Goal: Navigation & Orientation: Find specific page/section

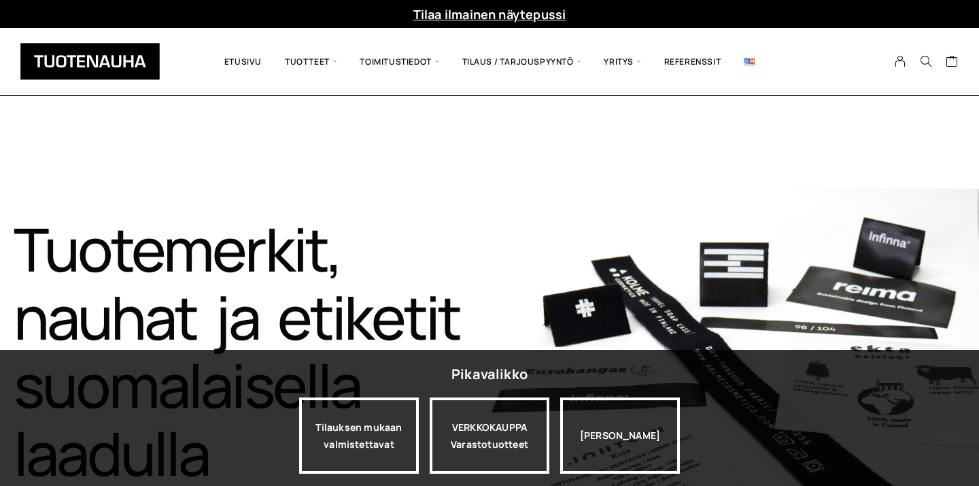
click at [309, 66] on span "Tuotteet" at bounding box center [310, 61] width 75 height 47
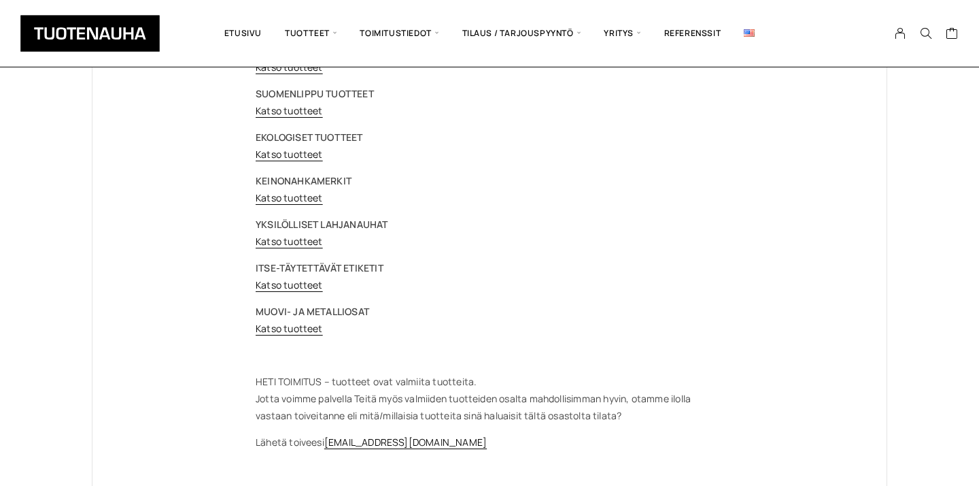
scroll to position [243, 0]
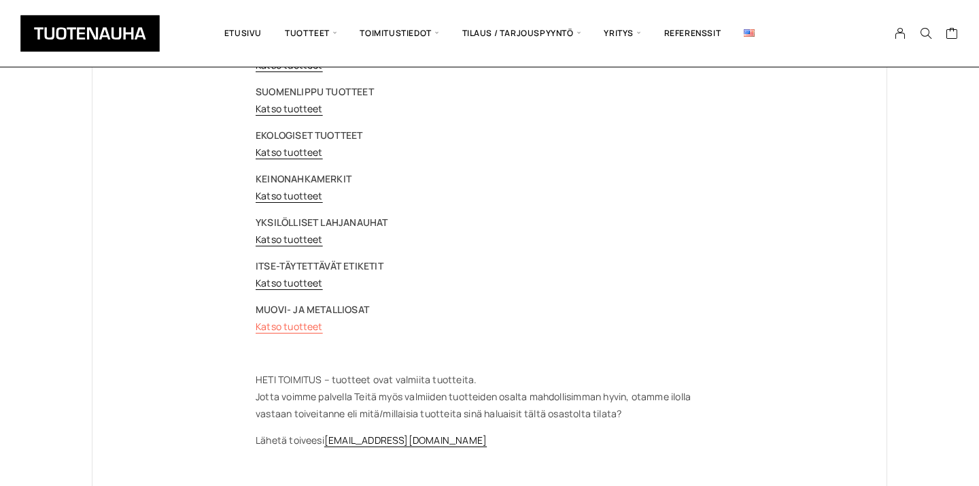
click at [305, 323] on link "Katso tuotteet" at bounding box center [289, 326] width 67 height 13
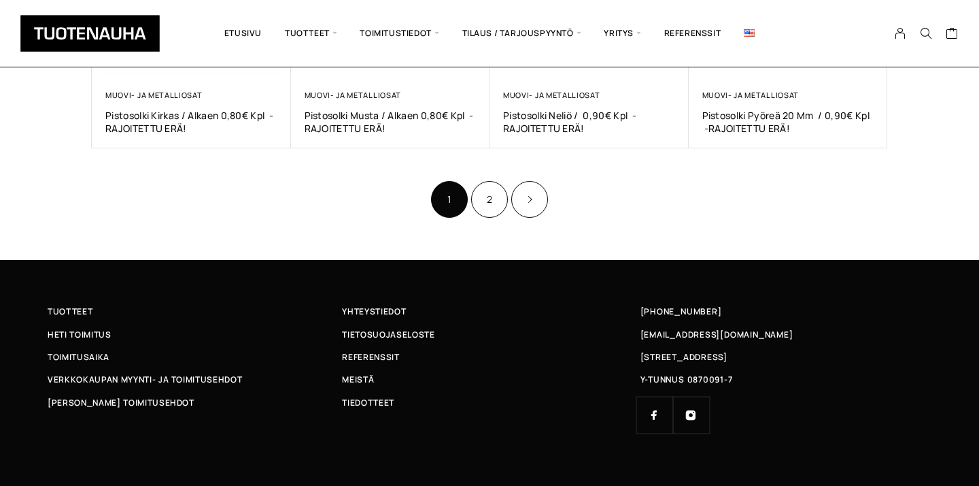
scroll to position [964, 0]
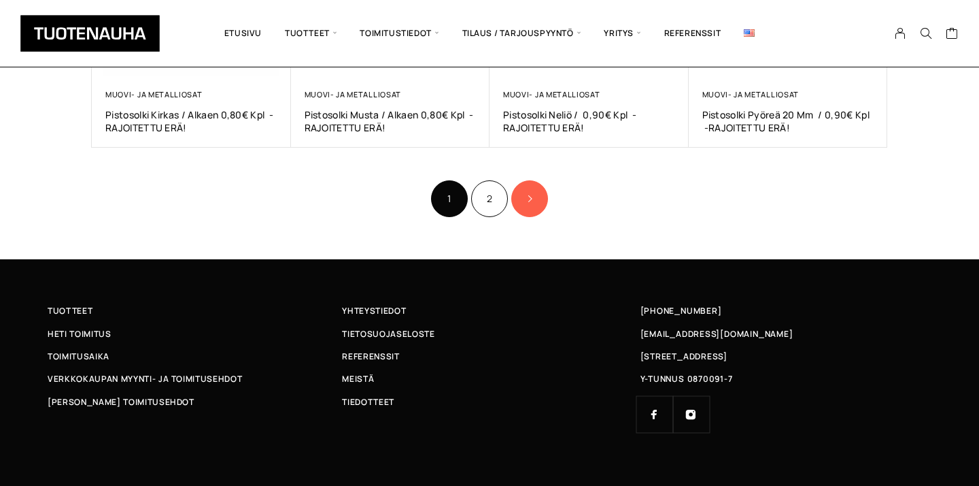
click at [526, 195] on icon "Product Pagination" at bounding box center [529, 199] width 7 height 8
